Goal: Information Seeking & Learning: Learn about a topic

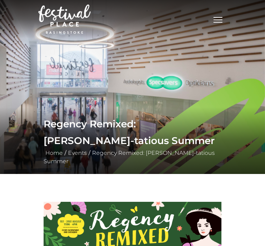
click at [250, 32] on nav "Toggle navigation .st5{fill:none;stroke:#FFFFFF;stroke-width:2.29;stroke-miterl…" at bounding box center [132, 19] width 265 height 38
